Goal: Browse casually: Explore the website without a specific task or goal

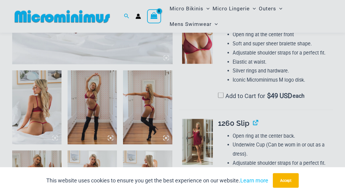
scroll to position [227, 0]
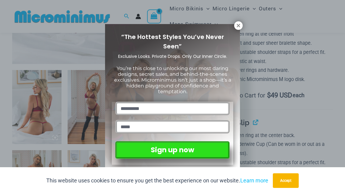
click at [234, 32] on div "“The Hottest Styles You’ve Never Seen” Exclusive Looks. Private Drops. Only Our…" at bounding box center [172, 98] width 135 height 148
click at [241, 24] on icon at bounding box center [237, 25] width 5 height 5
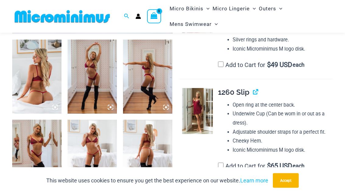
click at [101, 146] on img at bounding box center [92, 157] width 49 height 74
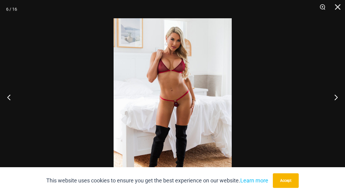
click at [329, 104] on button "Next" at bounding box center [333, 97] width 23 height 30
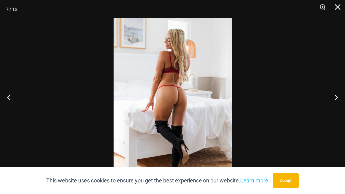
click at [328, 102] on button "Next" at bounding box center [333, 97] width 23 height 30
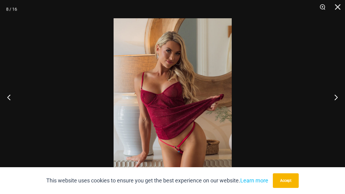
click at [328, 104] on button "Next" at bounding box center [333, 97] width 23 height 30
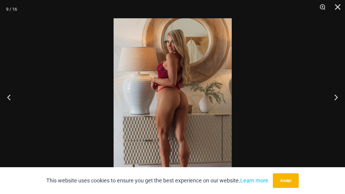
click at [329, 102] on button "Next" at bounding box center [333, 97] width 23 height 30
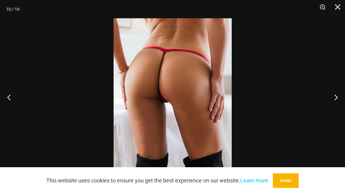
click at [330, 105] on button "Next" at bounding box center [333, 97] width 23 height 30
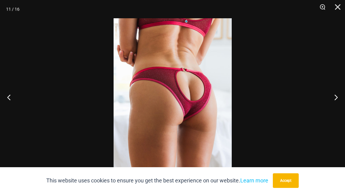
click at [331, 104] on button "Next" at bounding box center [333, 97] width 23 height 30
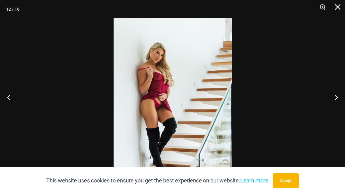
click at [339, 100] on button "Next" at bounding box center [333, 97] width 23 height 30
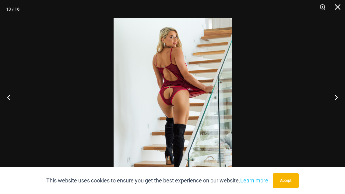
click at [339, 100] on button "Next" at bounding box center [333, 97] width 23 height 30
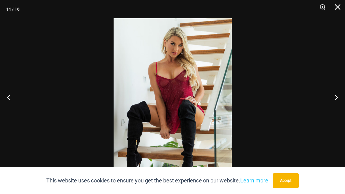
click at [335, 99] on button "Next" at bounding box center [333, 97] width 23 height 30
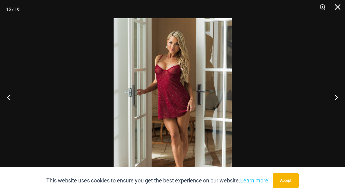
click at [335, 99] on button "Next" at bounding box center [333, 97] width 23 height 30
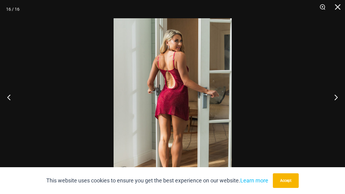
click at [335, 99] on button "Next" at bounding box center [333, 97] width 23 height 30
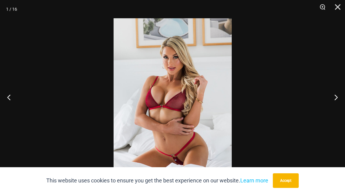
click at [335, 103] on button "Next" at bounding box center [333, 97] width 23 height 30
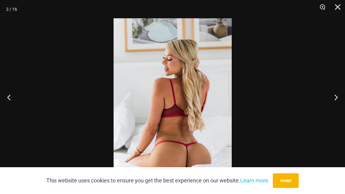
click at [338, 101] on button "Next" at bounding box center [333, 97] width 23 height 30
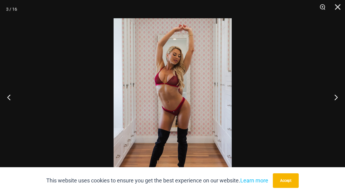
click at [338, 99] on button "Next" at bounding box center [333, 97] width 23 height 30
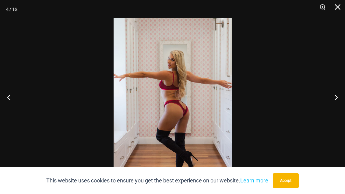
click at [339, 99] on button "Next" at bounding box center [333, 97] width 23 height 30
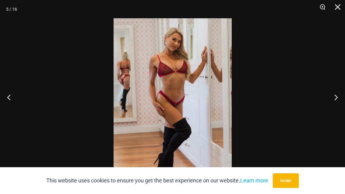
click at [339, 99] on button "Next" at bounding box center [333, 97] width 23 height 30
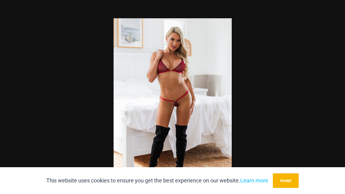
click at [344, 5] on div at bounding box center [172, 97] width 345 height 194
click at [333, 9] on button "Close" at bounding box center [335, 9] width 15 height 18
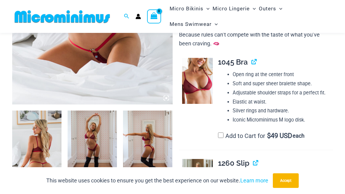
scroll to position [186, 0]
